Goal: Transaction & Acquisition: Purchase product/service

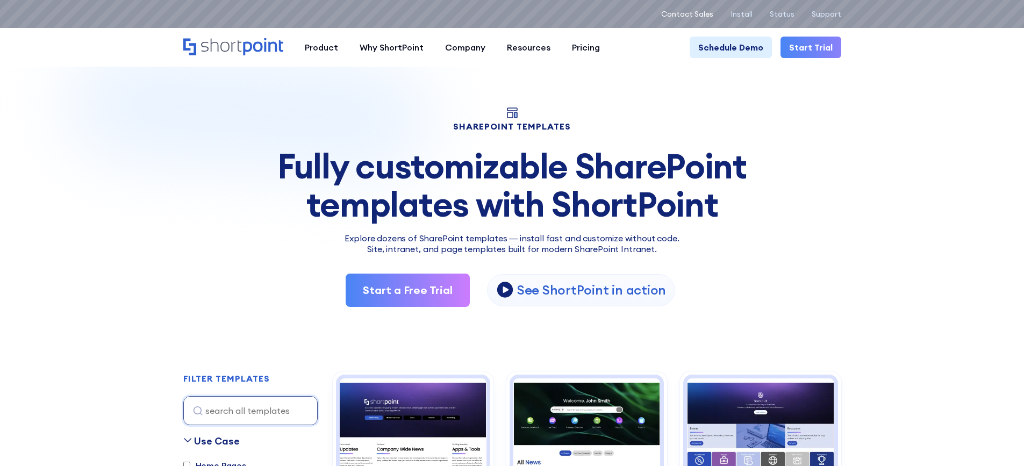
click at [701, 11] on p "Contact Sales" at bounding box center [687, 14] width 52 height 9
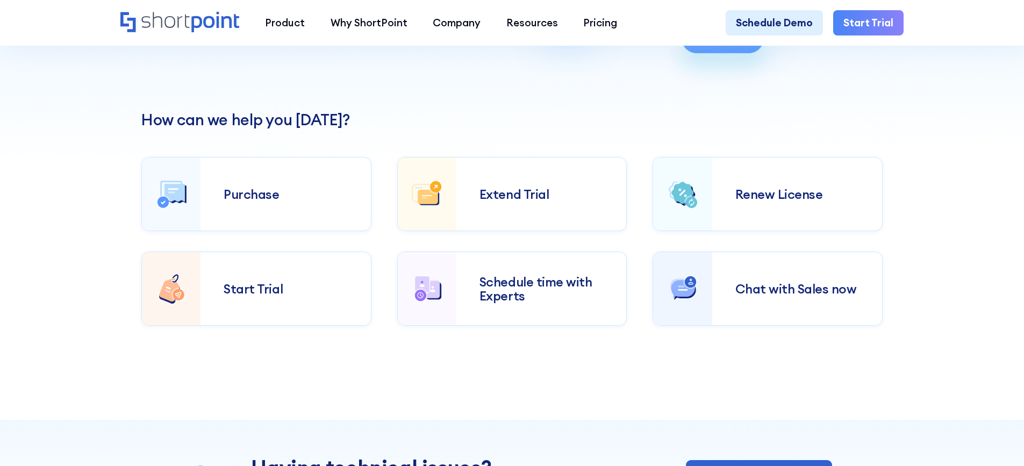
scroll to position [333, 0]
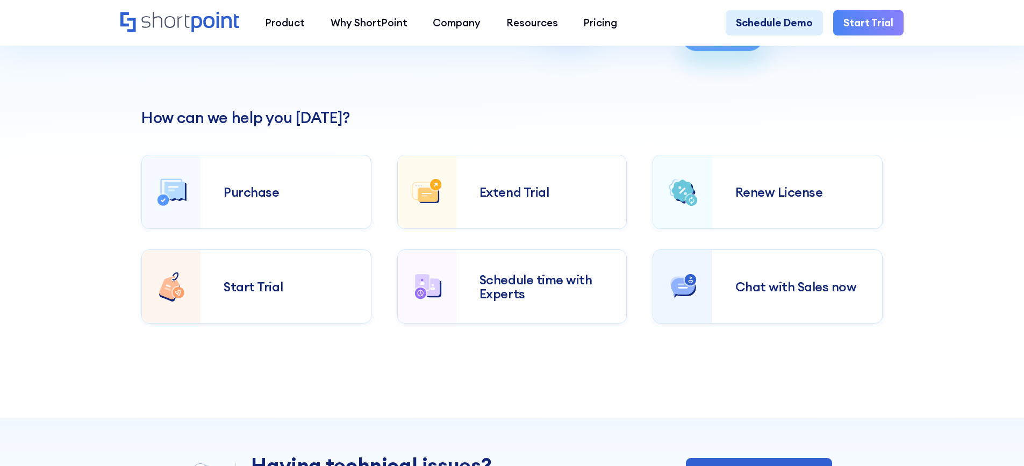
click at [287, 176] on div "Purchase" at bounding box center [286, 192] width 170 height 60
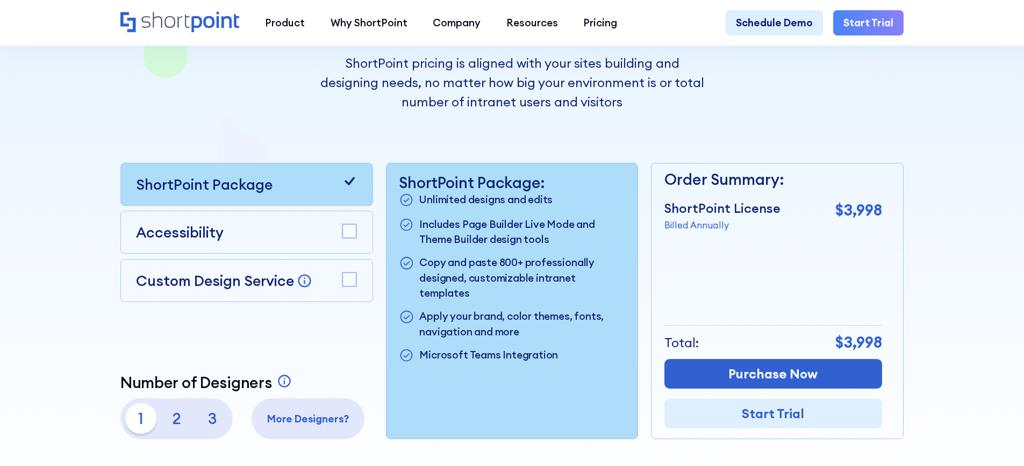
scroll to position [252, 0]
